Goal: Task Accomplishment & Management: Use online tool/utility

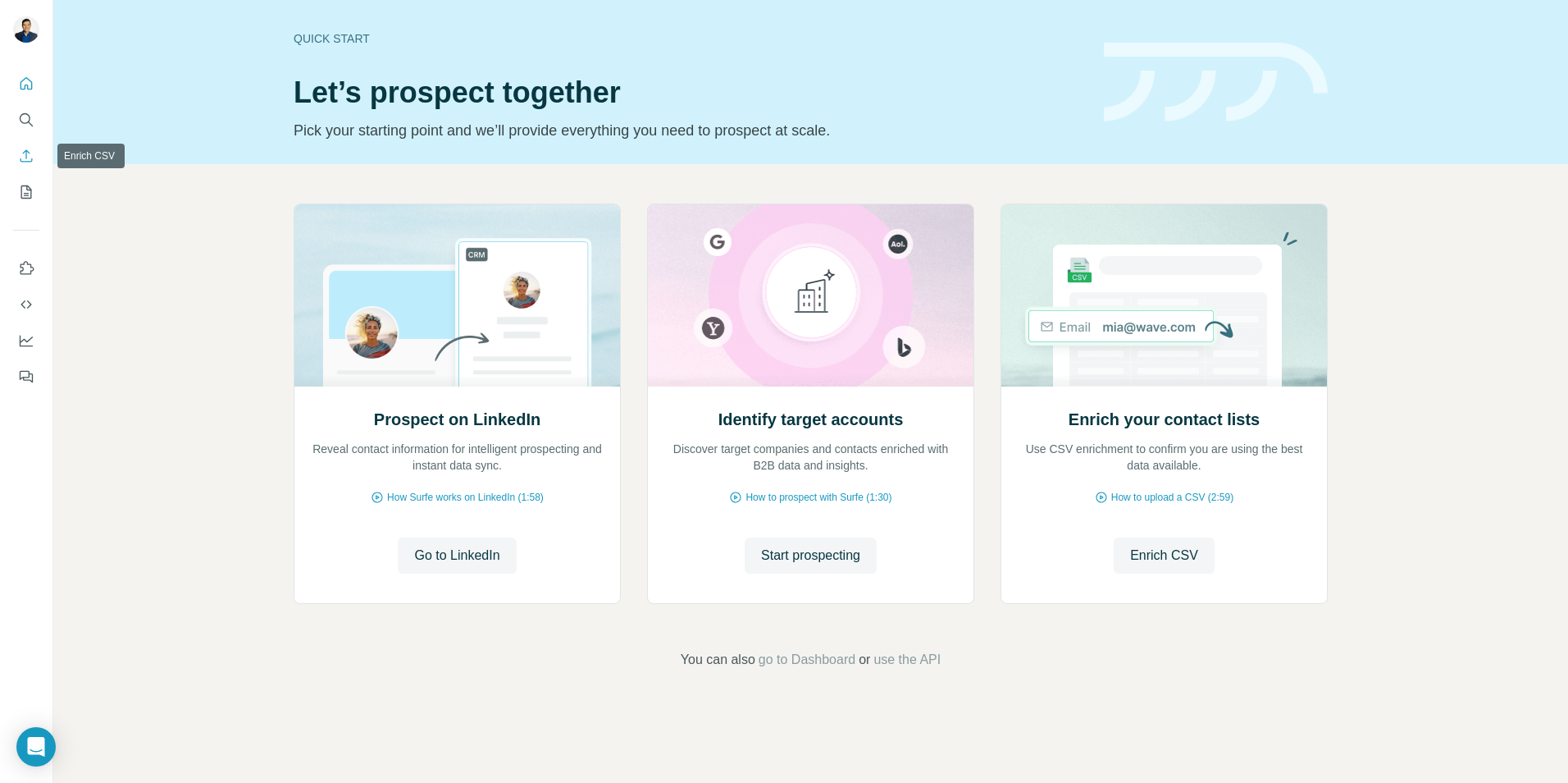
click at [26, 156] on icon "Enrich CSV" at bounding box center [27, 156] width 12 height 12
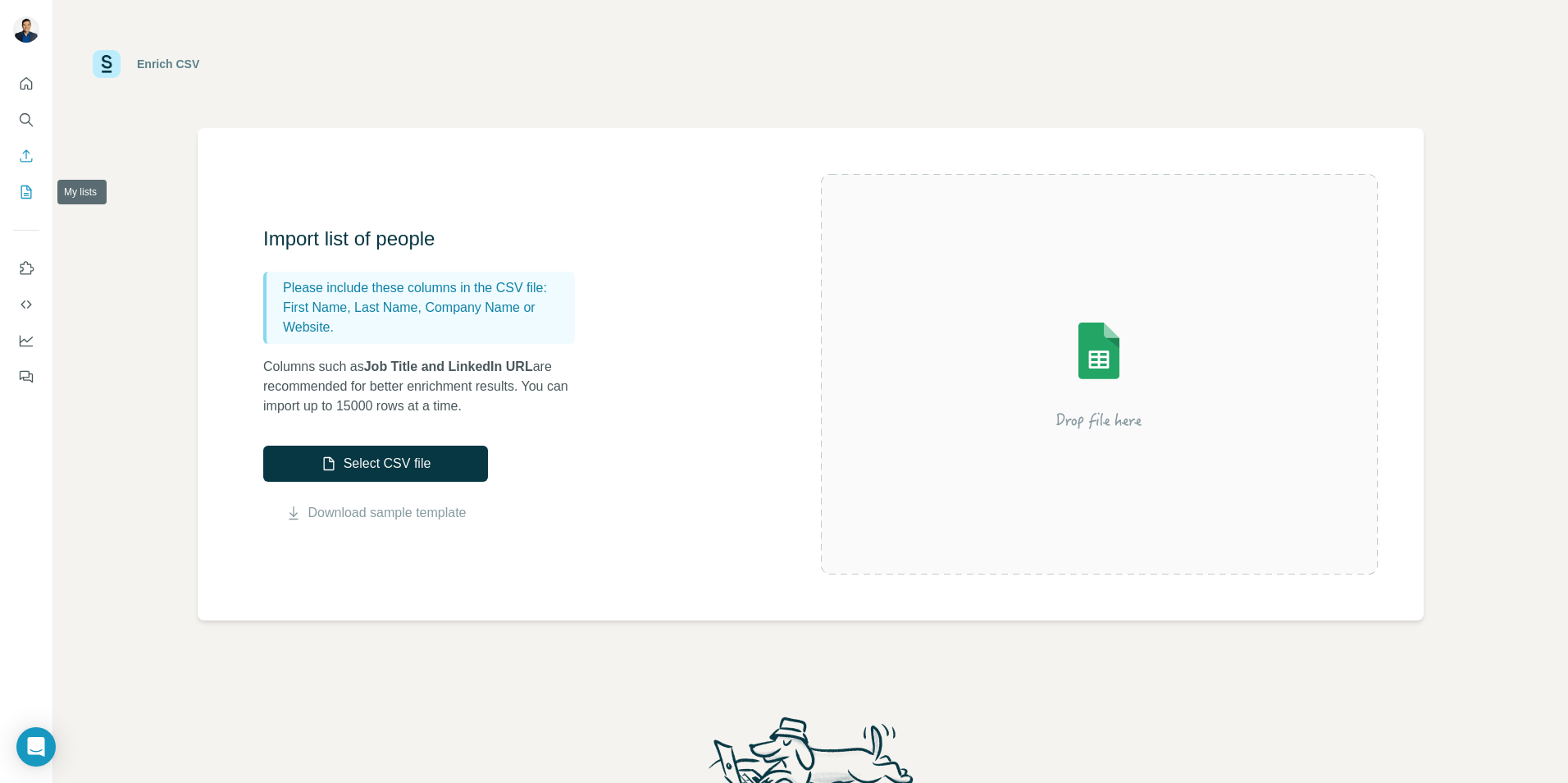
click at [25, 194] on icon "My lists" at bounding box center [28, 191] width 8 height 11
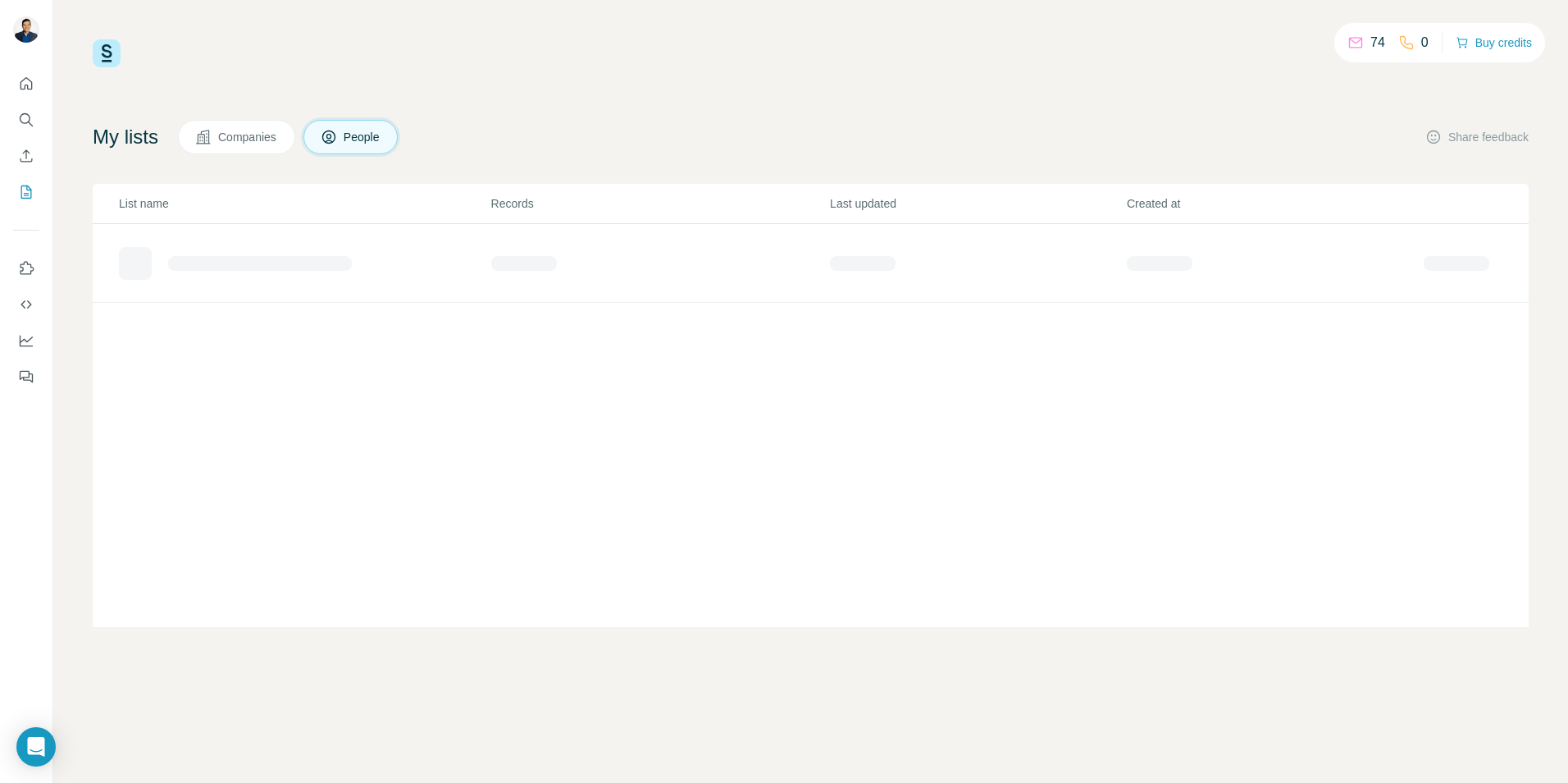
click at [263, 140] on span "Companies" at bounding box center [248, 137] width 60 height 16
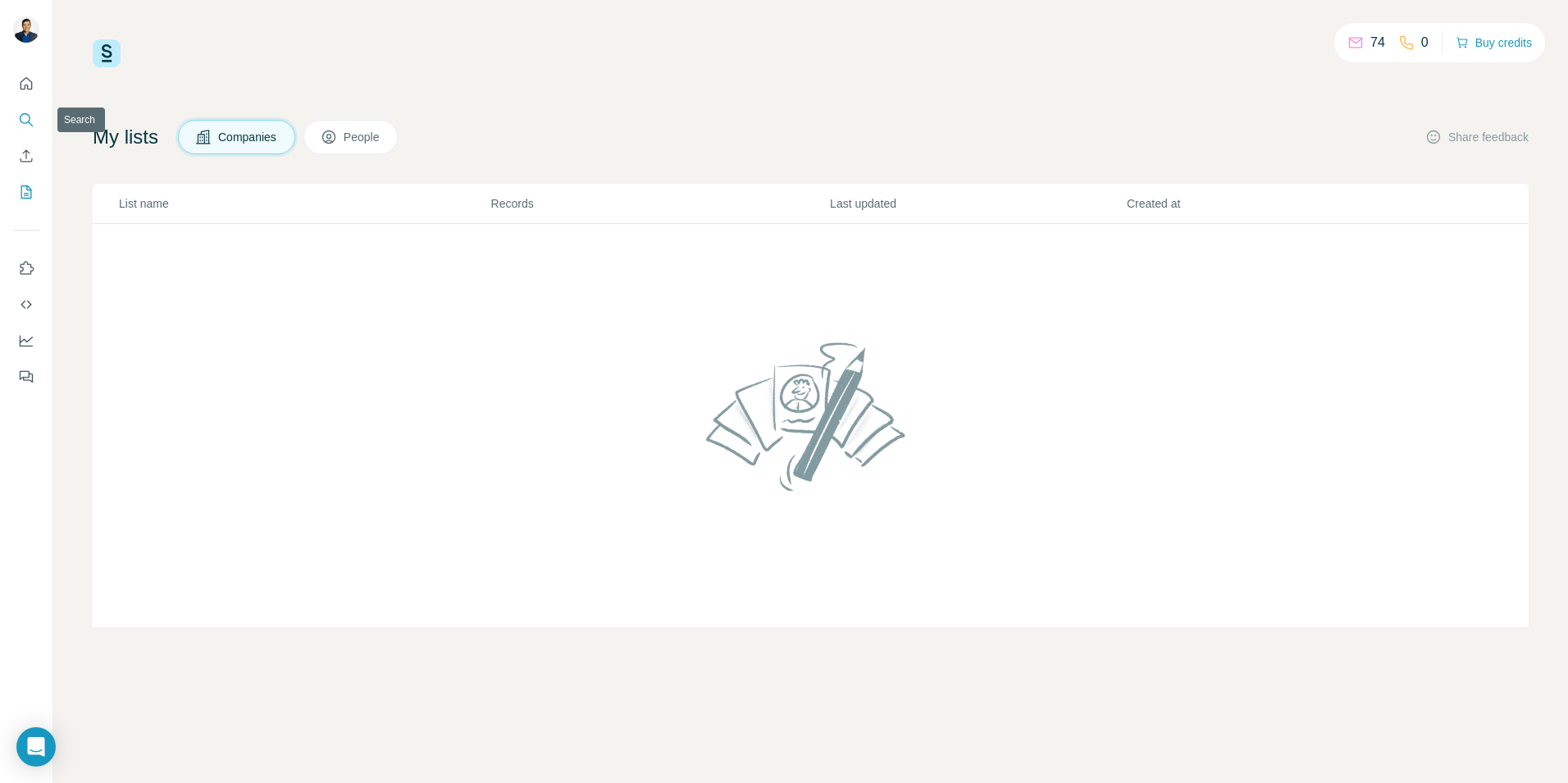
click at [27, 126] on icon "Search" at bounding box center [26, 120] width 16 height 16
click at [23, 152] on icon "Enrich CSV" at bounding box center [26, 156] width 16 height 16
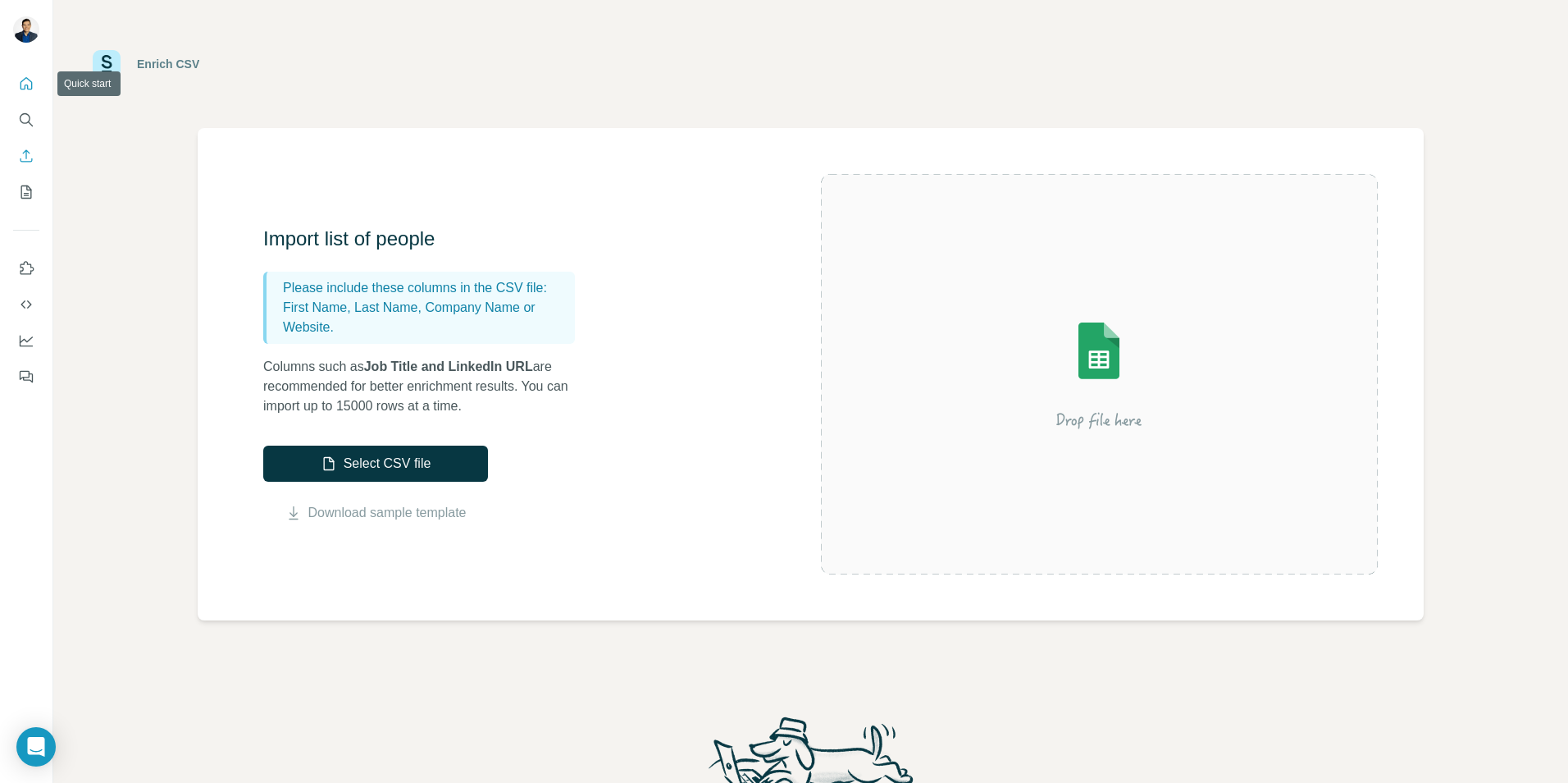
click at [30, 88] on icon "Quick start" at bounding box center [26, 84] width 16 height 16
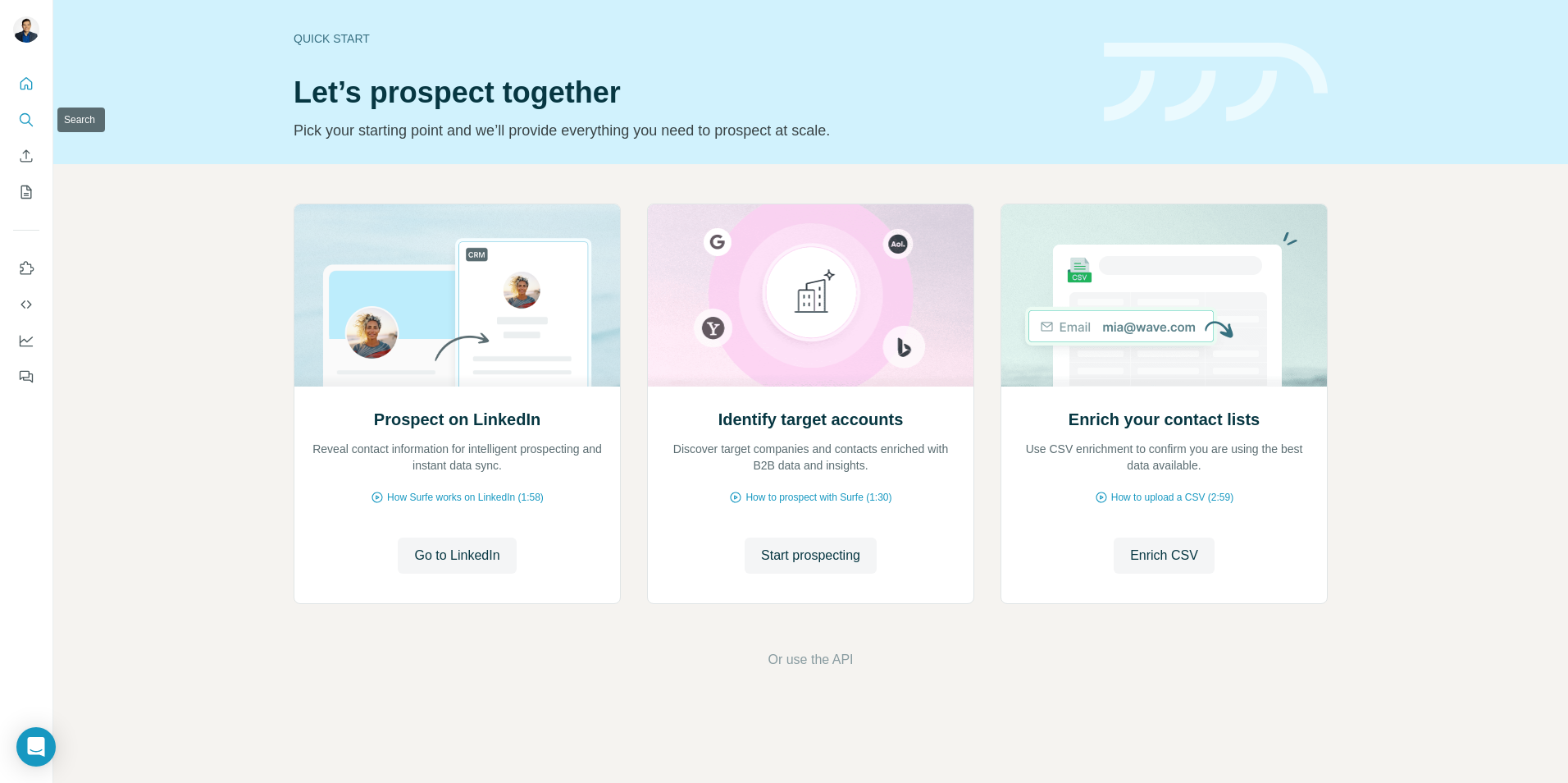
click at [30, 120] on icon "Search" at bounding box center [26, 120] width 16 height 16
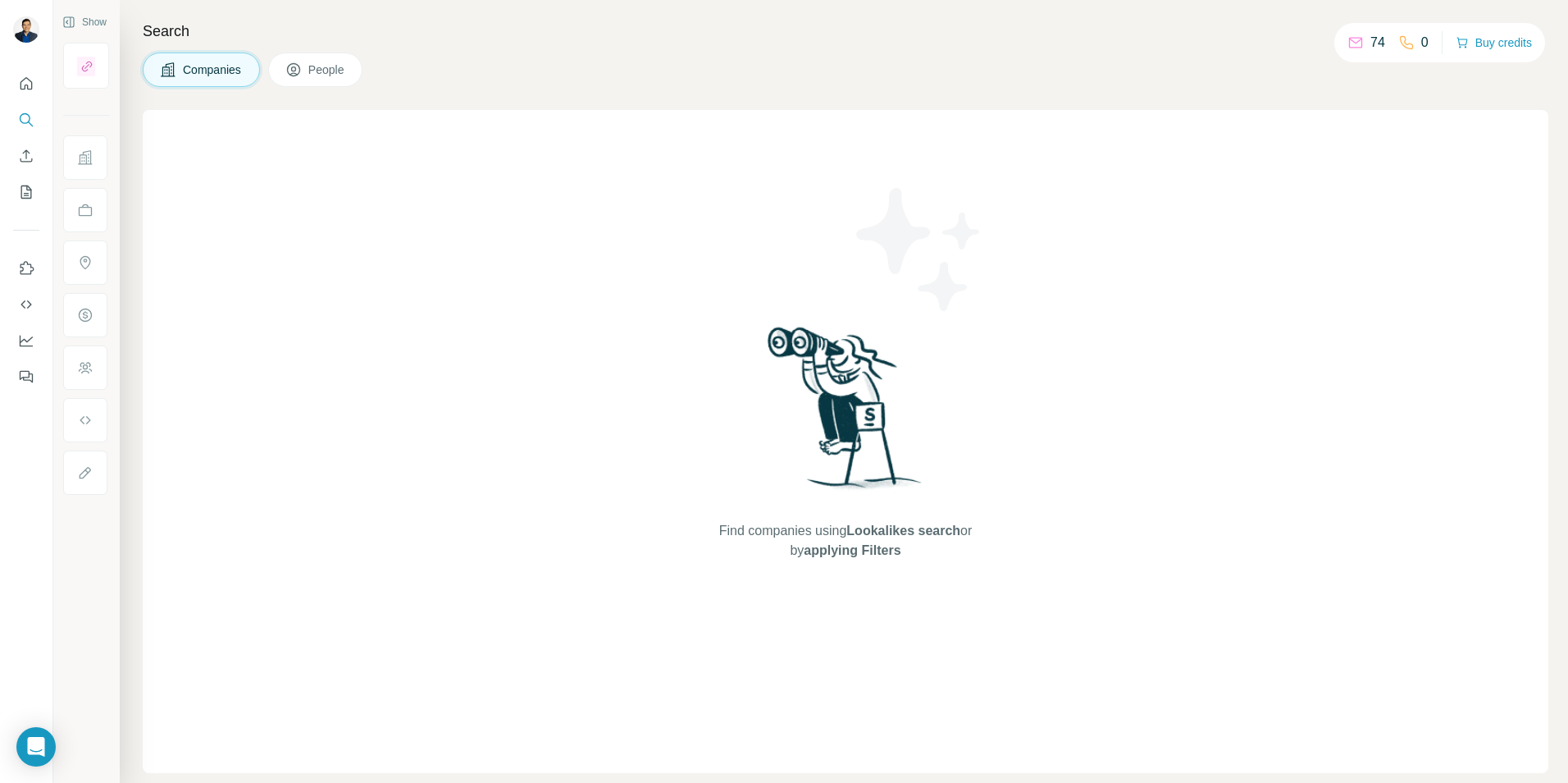
click at [215, 72] on span "Companies" at bounding box center [212, 70] width 60 height 16
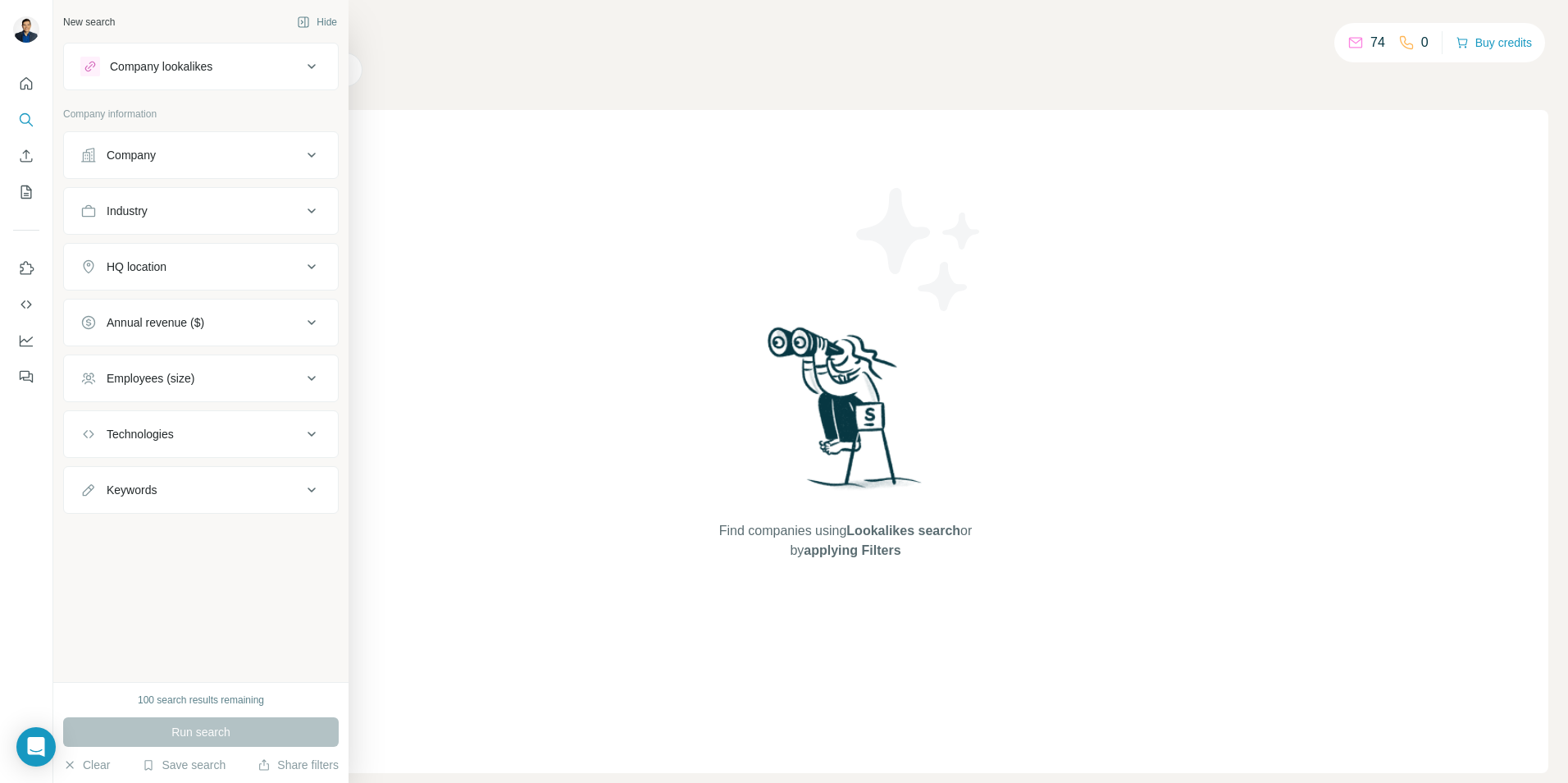
click at [142, 156] on div "Company" at bounding box center [131, 155] width 49 height 16
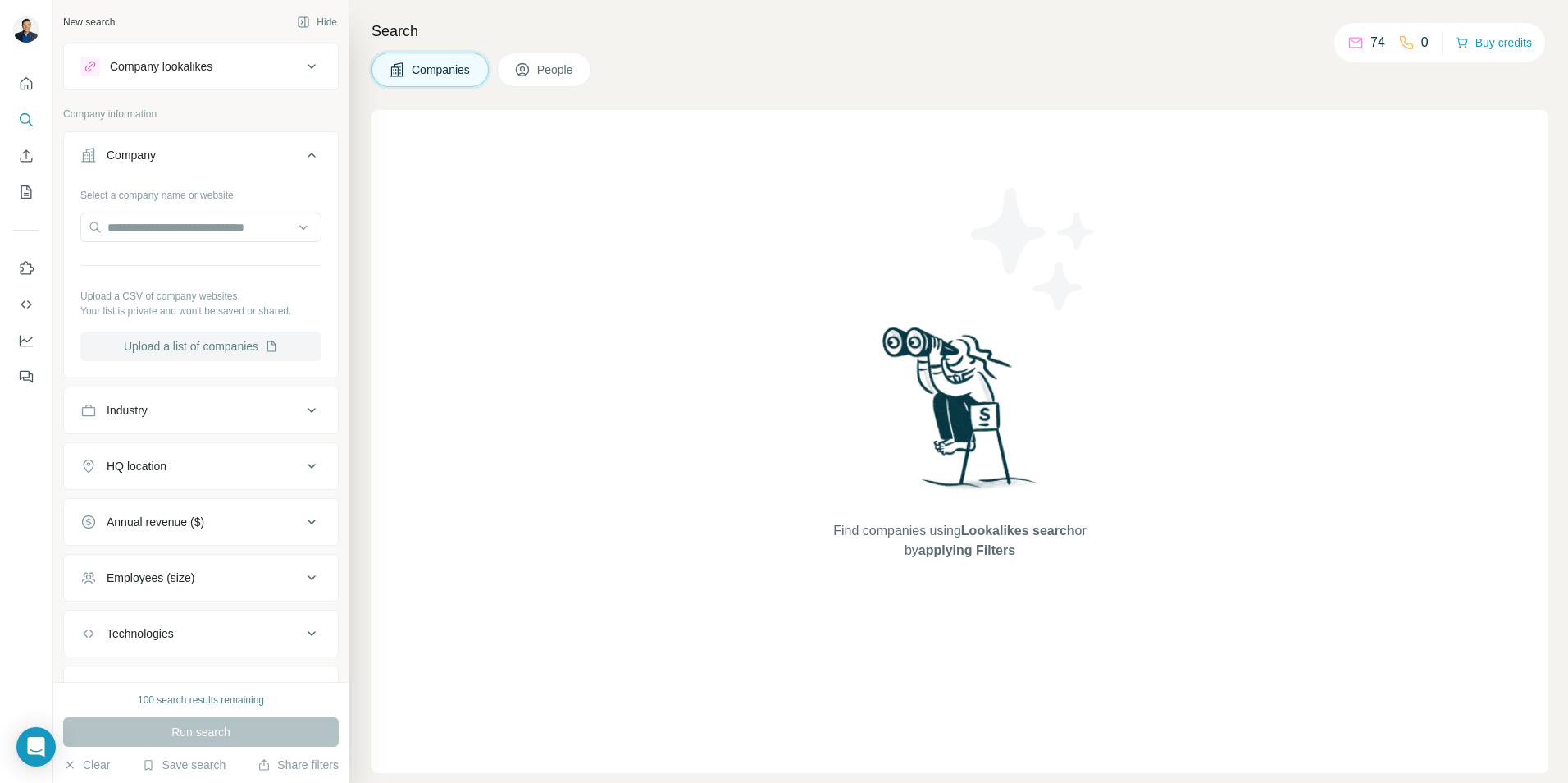
click at [191, 347] on button "Upload a list of companies" at bounding box center [201, 346] width 241 height 30
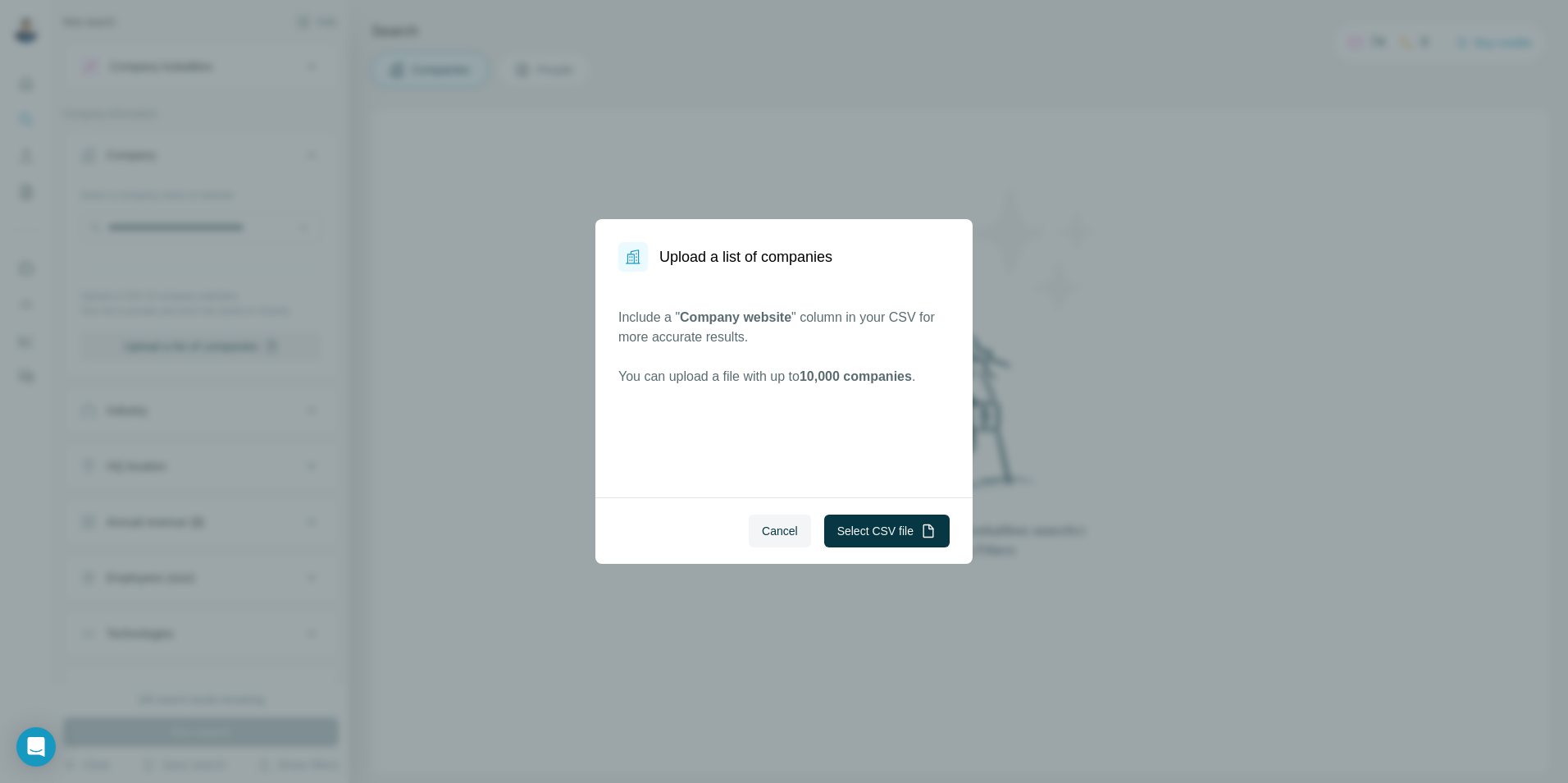
click at [774, 531] on span "Cancel" at bounding box center [780, 531] width 36 height 16
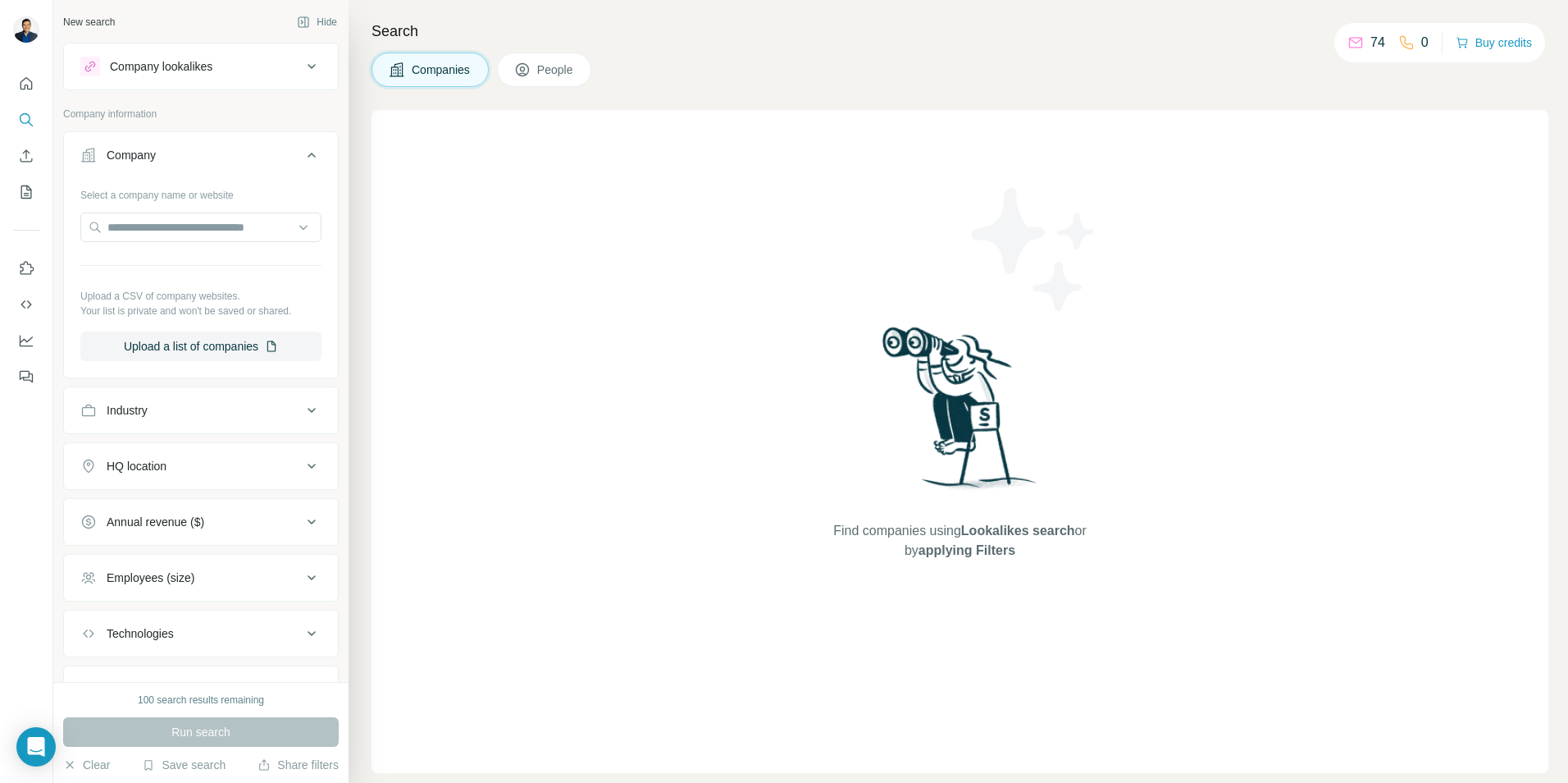
click at [442, 71] on span "Companies" at bounding box center [442, 70] width 60 height 16
click at [208, 348] on button "Upload a list of companies" at bounding box center [201, 346] width 241 height 30
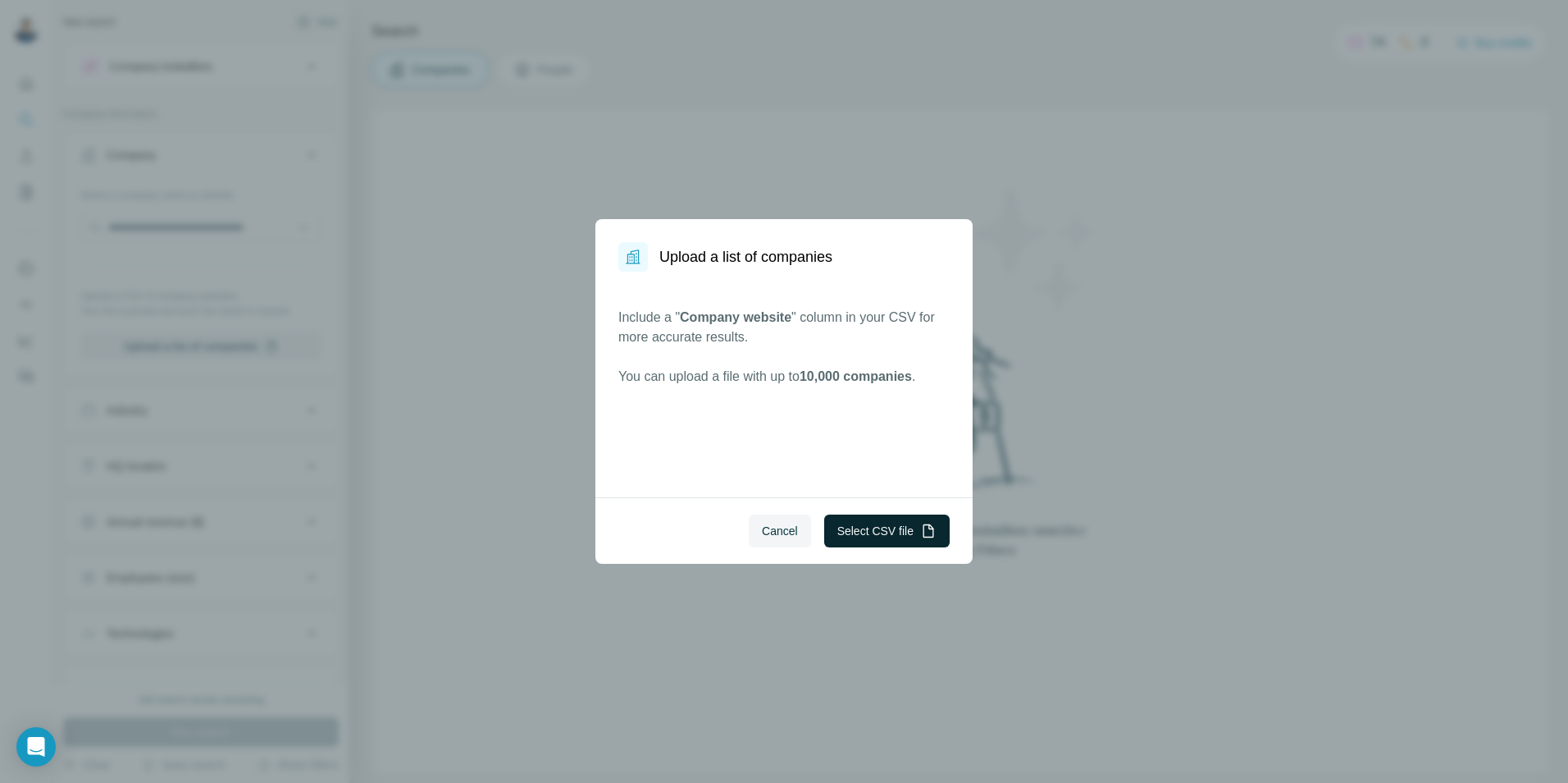
click at [885, 534] on button "Select CSV file" at bounding box center [887, 531] width 126 height 33
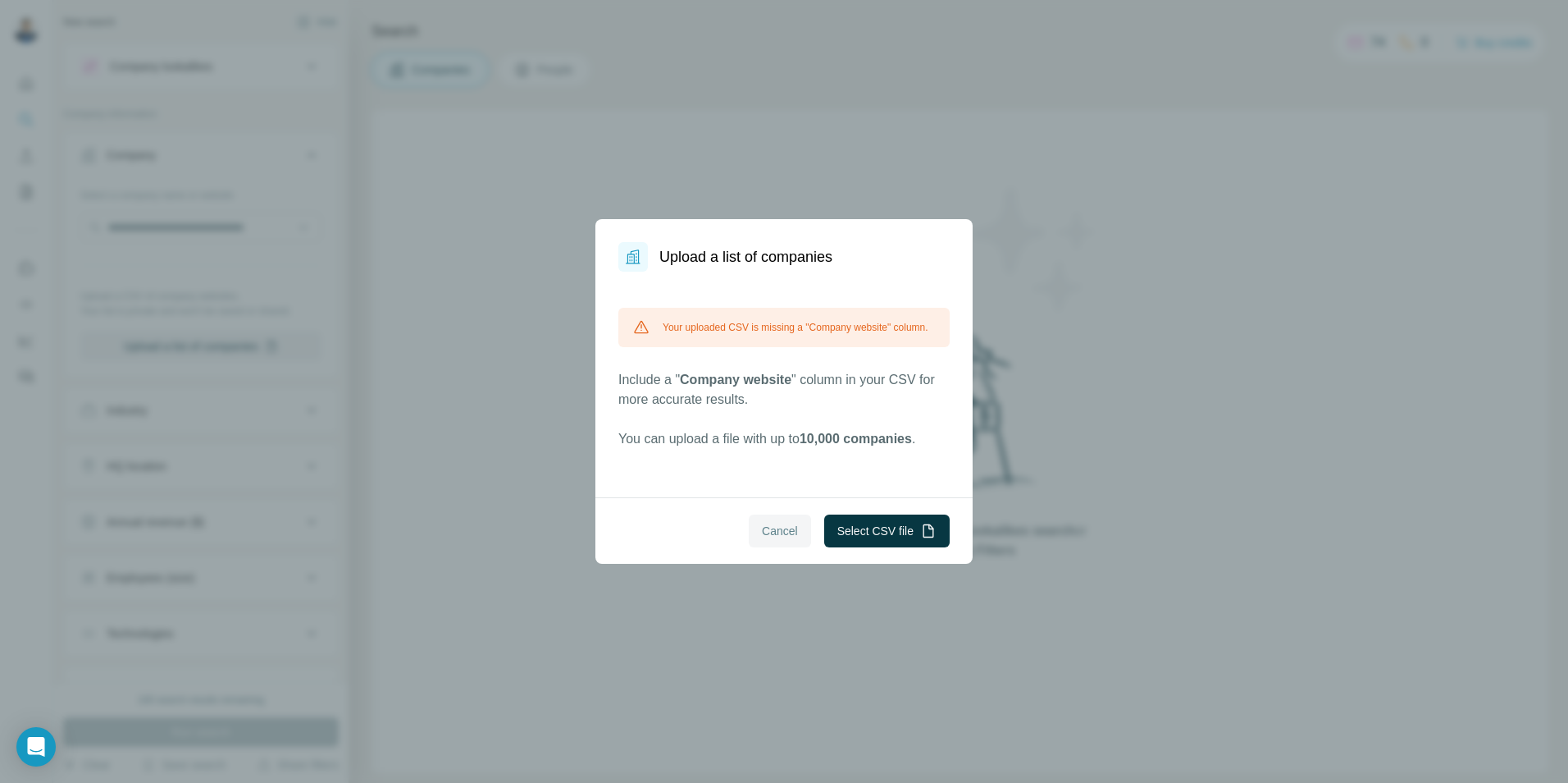
click at [786, 538] on span "Cancel" at bounding box center [780, 531] width 36 height 16
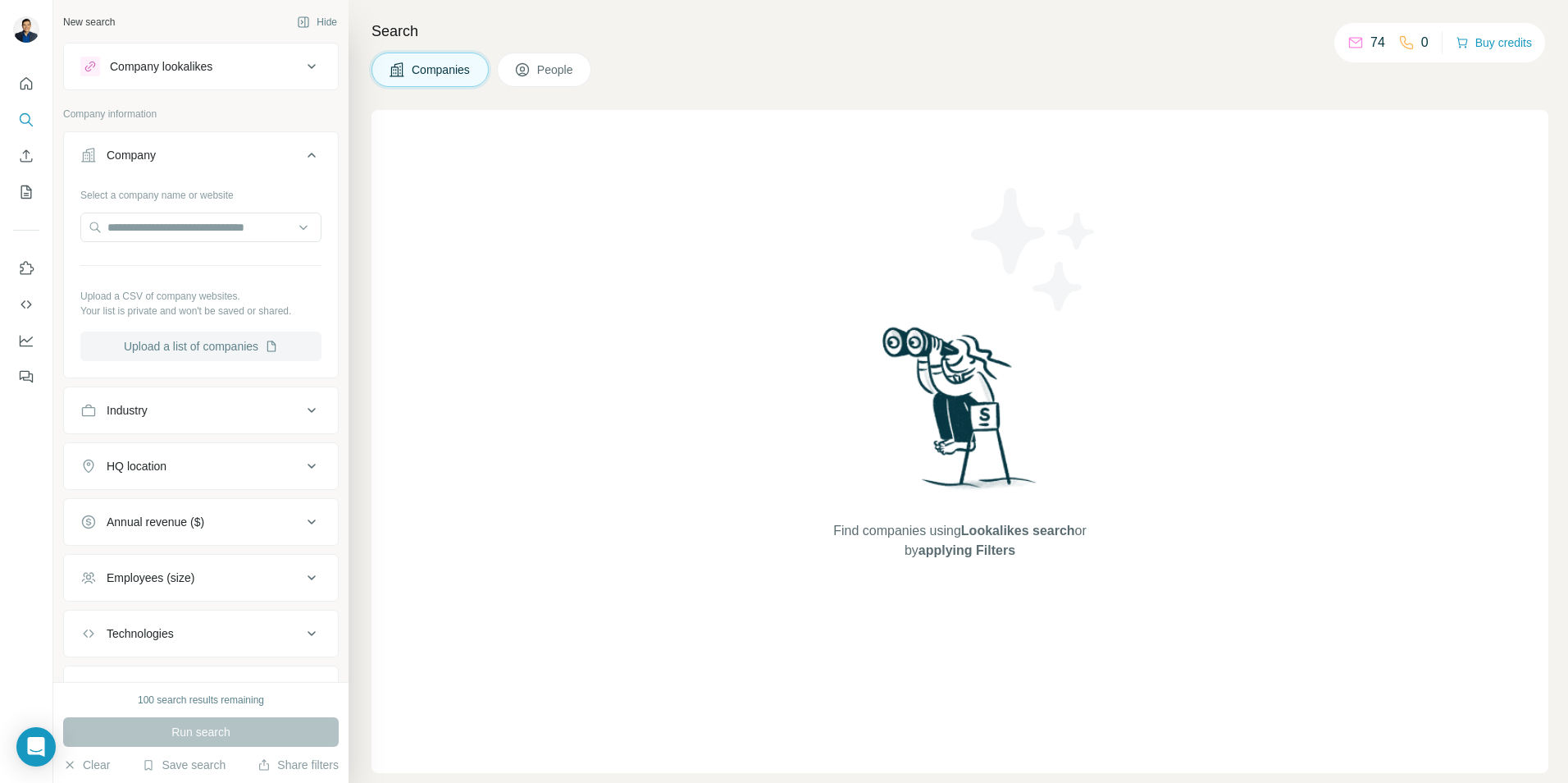
click at [182, 351] on button "Upload a list of companies" at bounding box center [201, 346] width 241 height 30
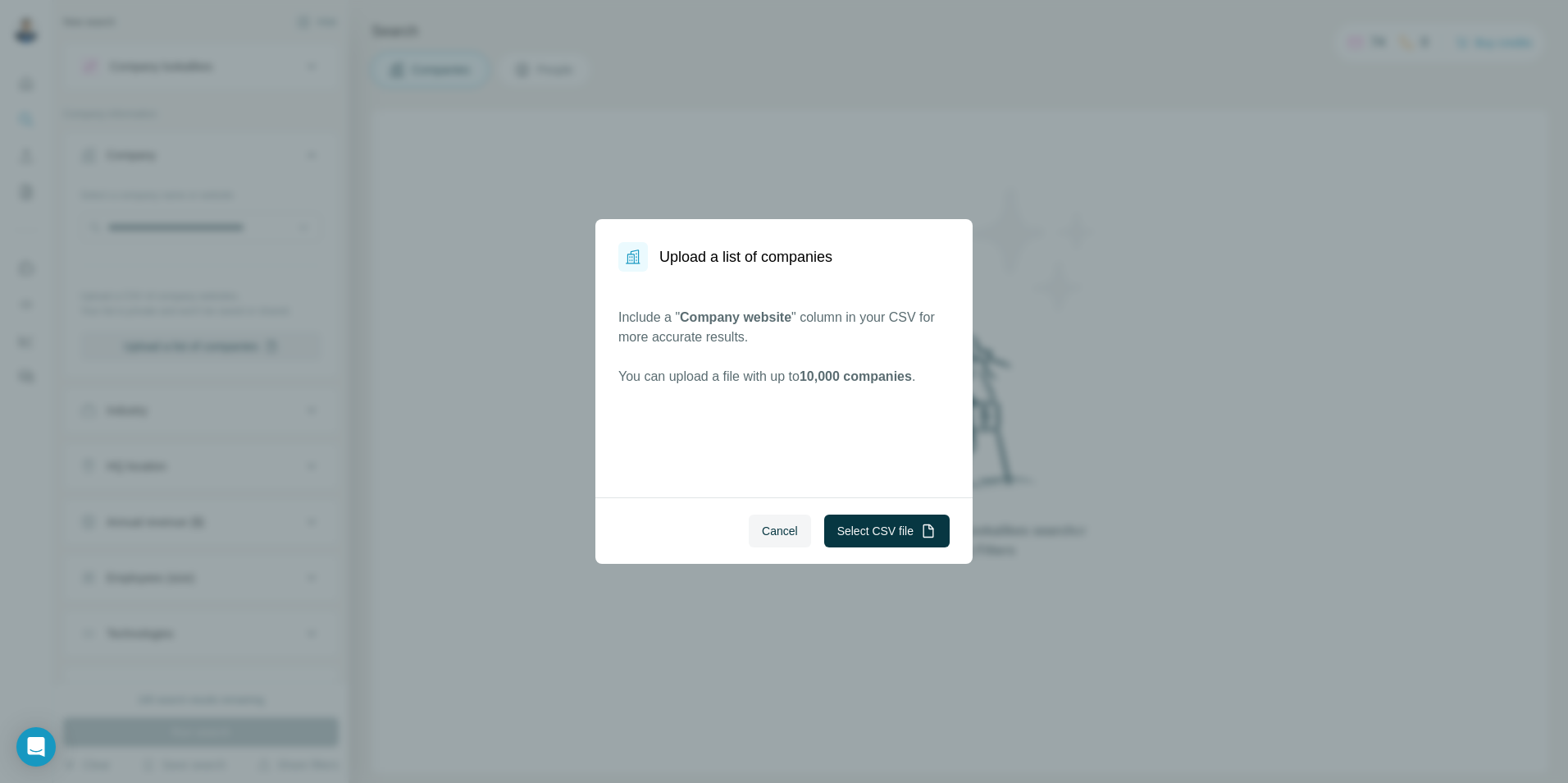
click at [783, 542] on button "Cancel" at bounding box center [780, 531] width 63 height 33
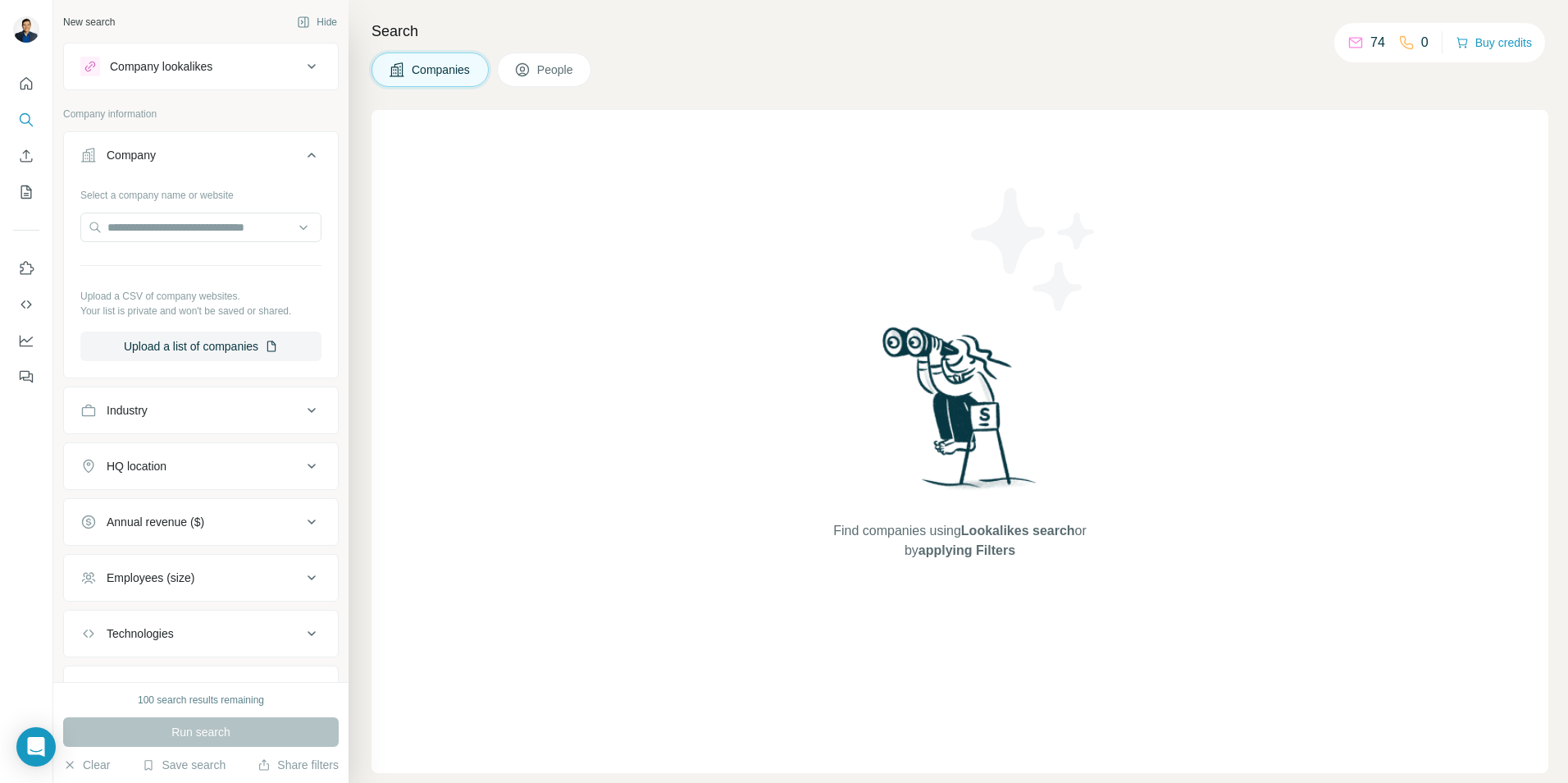
click at [456, 77] on span "Companies" at bounding box center [442, 70] width 60 height 16
click at [196, 345] on button "Upload a list of companies" at bounding box center [201, 346] width 241 height 30
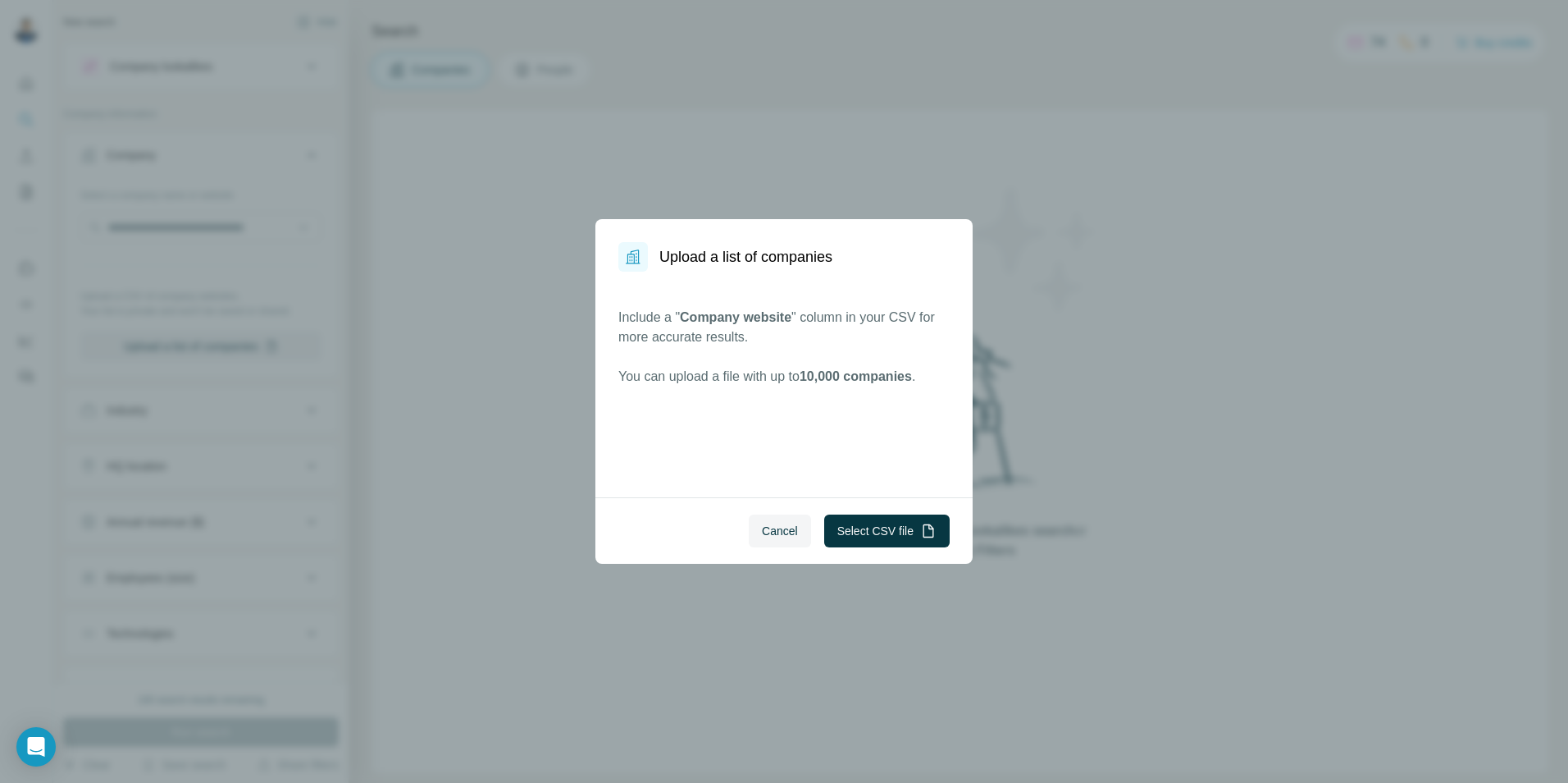
click at [780, 544] on button "Cancel" at bounding box center [780, 531] width 63 height 33
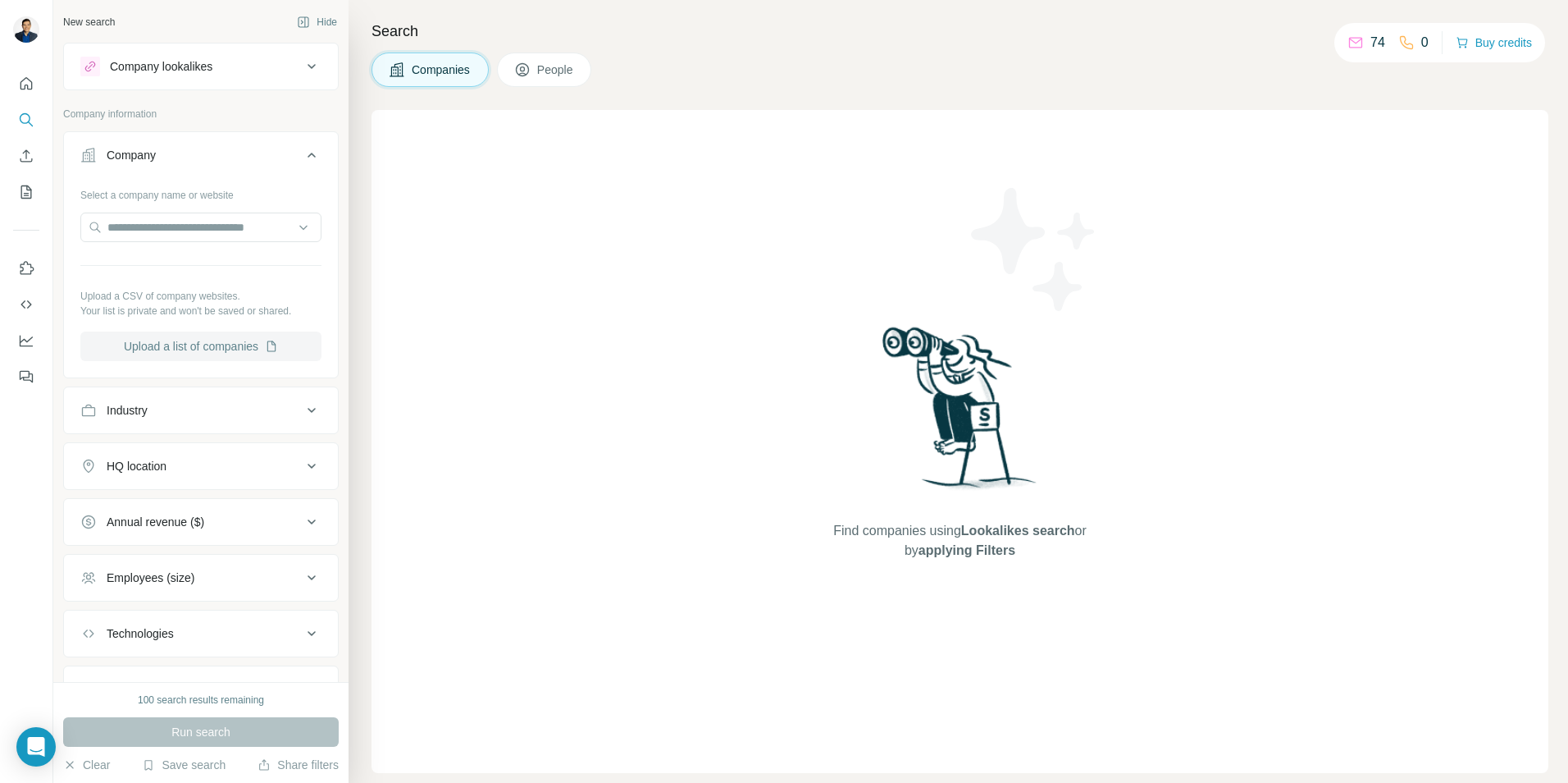
click at [203, 341] on button "Upload a list of companies" at bounding box center [201, 346] width 241 height 30
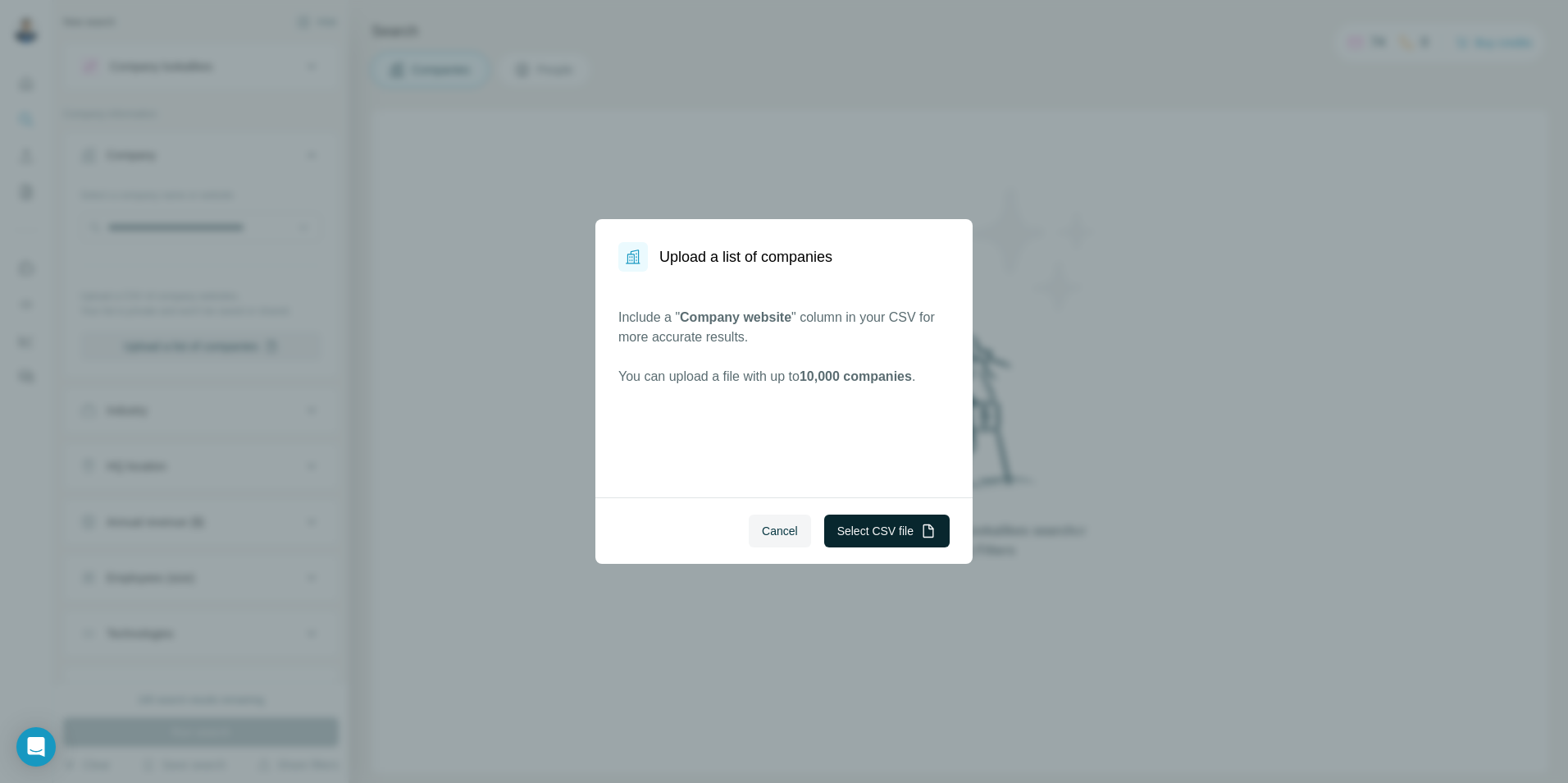
click at [857, 531] on button "Select CSV file" at bounding box center [887, 531] width 126 height 33
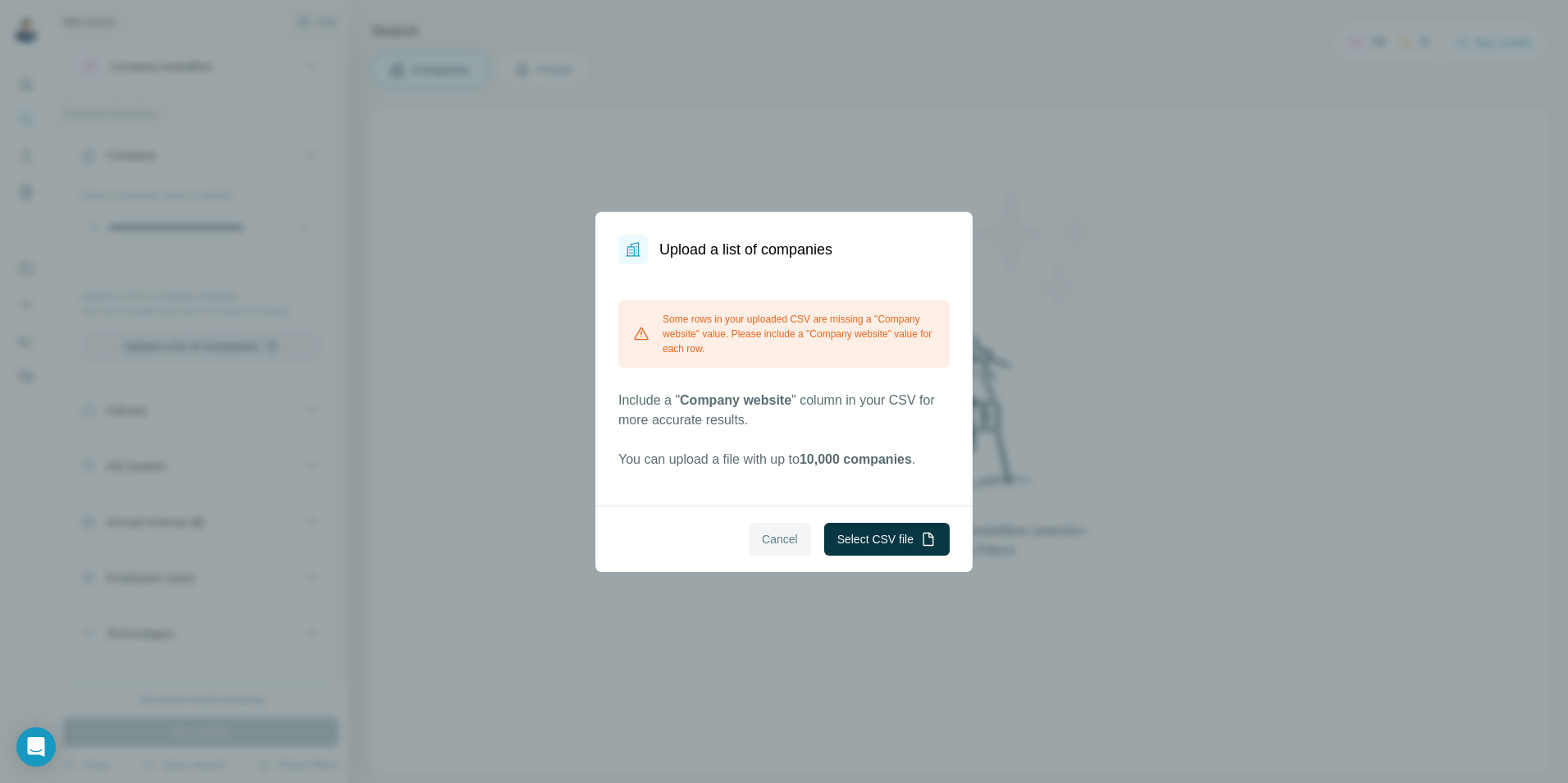
click at [795, 548] on button "Cancel" at bounding box center [780, 539] width 63 height 33
